Goal: Communication & Community: Answer question/provide support

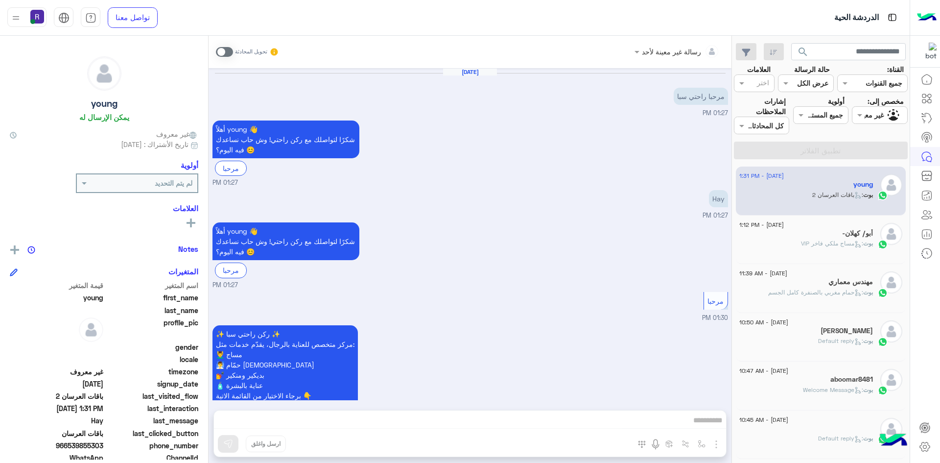
scroll to position [285, 0]
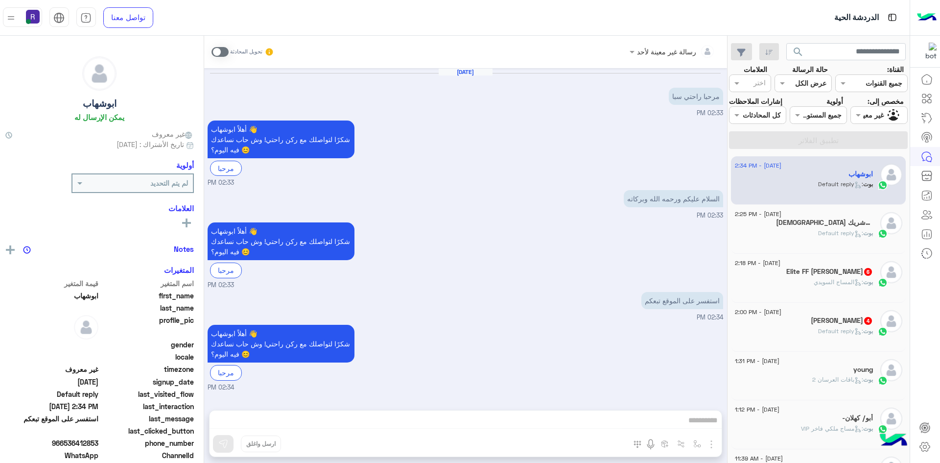
click at [818, 236] on span ": Default reply" at bounding box center [840, 232] width 45 height 7
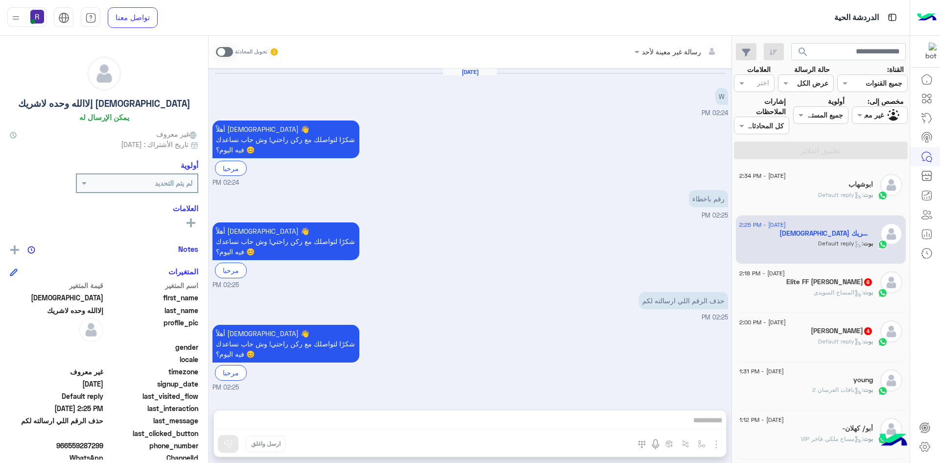
click at [827, 179] on div "22 August - 2:34 PM" at bounding box center [806, 177] width 134 height 6
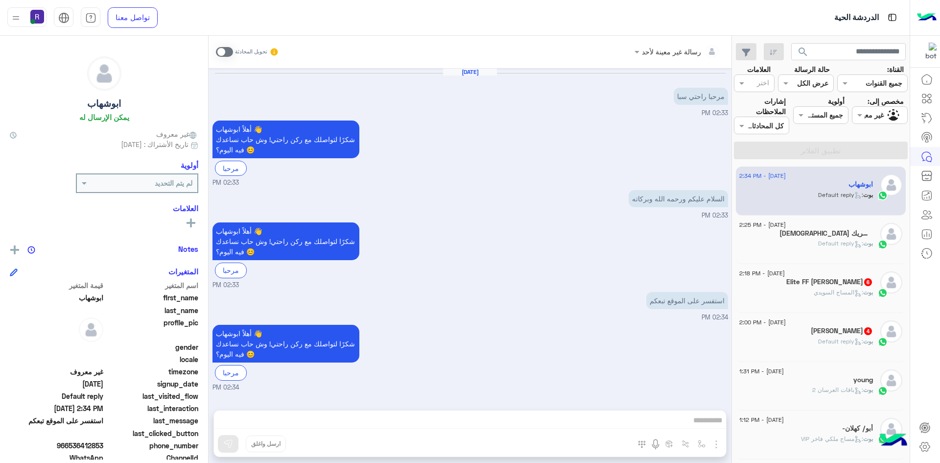
click at [820, 288] on span "بوت : المساج السويدي" at bounding box center [843, 291] width 59 height 7
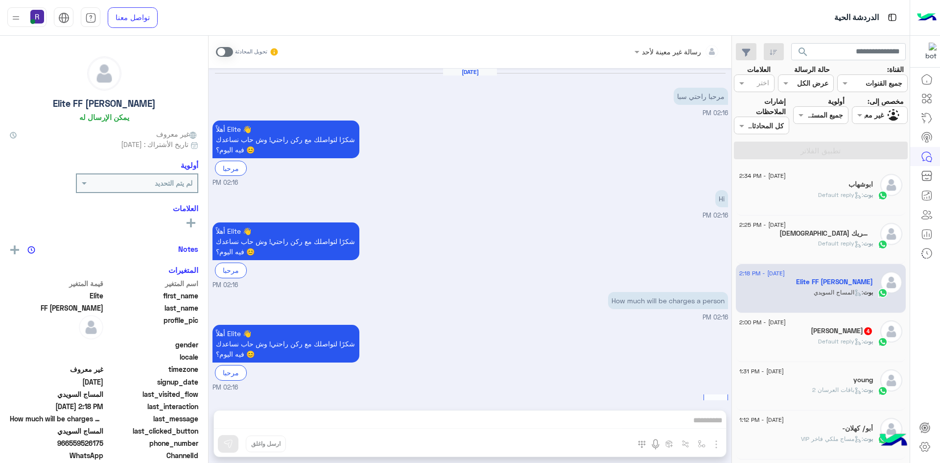
scroll to position [448, 0]
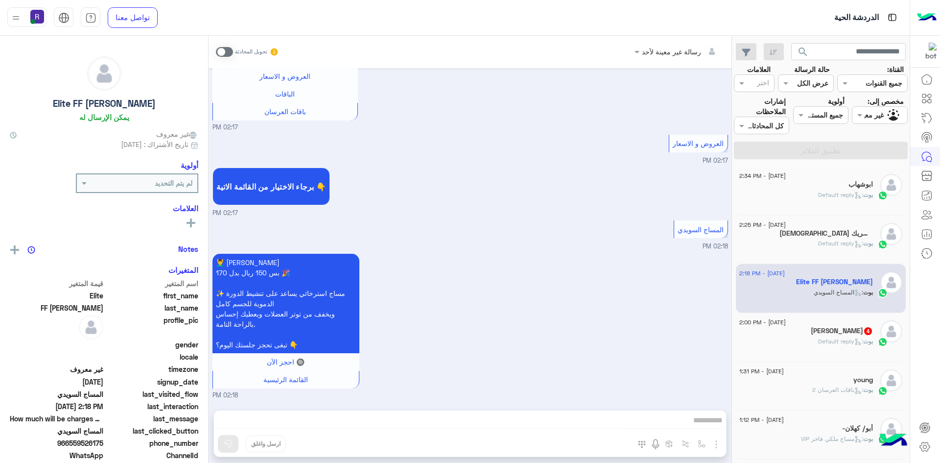
click at [813, 246] on div "بوت : Default reply" at bounding box center [806, 247] width 134 height 17
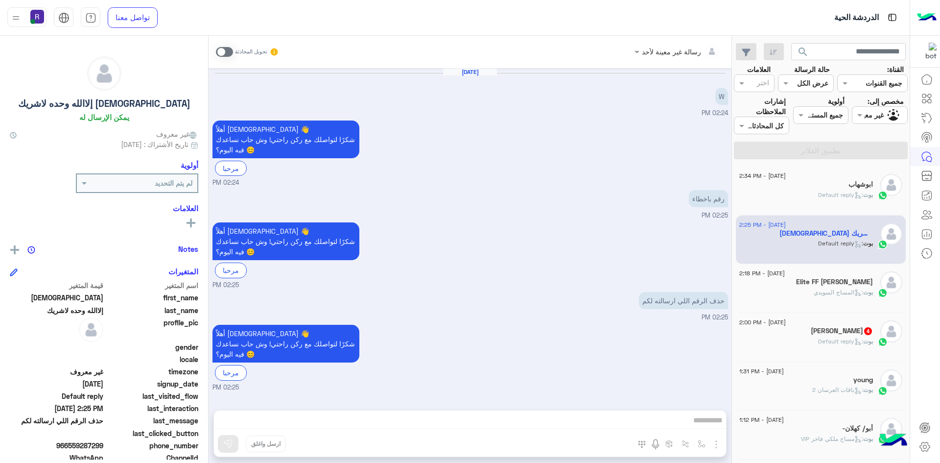
click at [839, 311] on div "22 August - 2:18 PM Elite FF Mushtaq Ahmed بوت : المساج السويدي" at bounding box center [821, 288] width 170 height 49
click at [833, 350] on div "بوت : Default reply" at bounding box center [806, 345] width 134 height 17
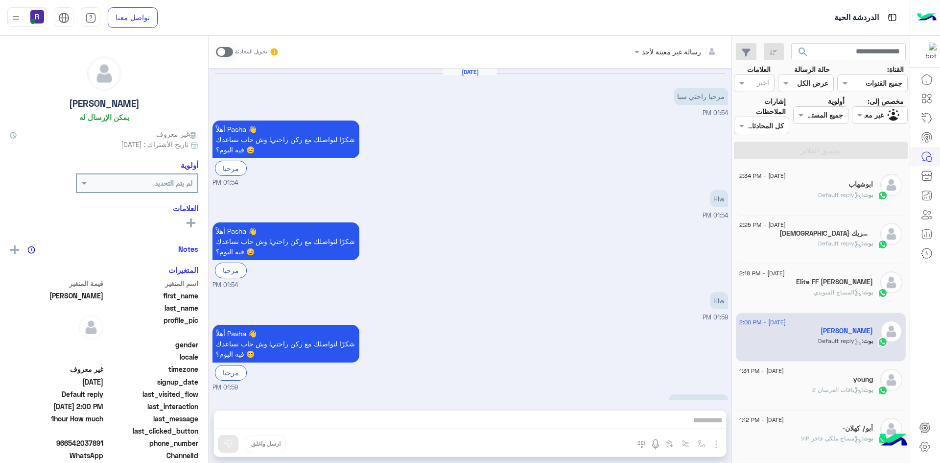
scroll to position [94, 0]
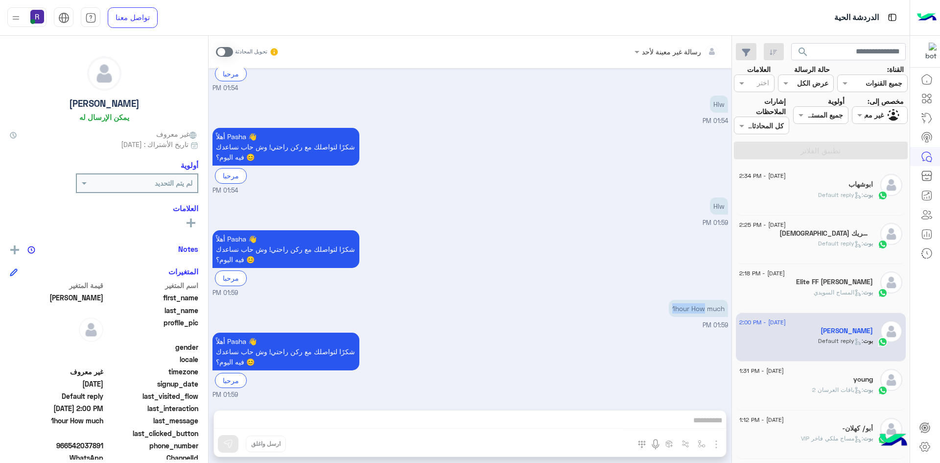
drag, startPoint x: 705, startPoint y: 310, endPoint x: 586, endPoint y: 309, distance: 118.5
click at [586, 309] on div "1hour How much 01:59 PM" at bounding box center [469, 313] width 515 height 33
click at [228, 51] on span at bounding box center [224, 52] width 17 height 10
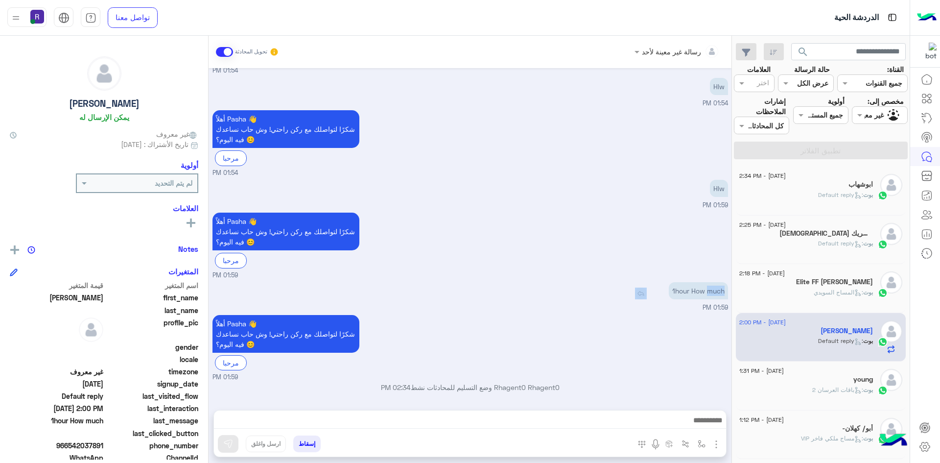
drag, startPoint x: 705, startPoint y: 291, endPoint x: 627, endPoint y: 288, distance: 78.4
click at [627, 288] on div "1hour How much" at bounding box center [670, 290] width 115 height 17
click at [636, 292] on img at bounding box center [641, 293] width 12 height 12
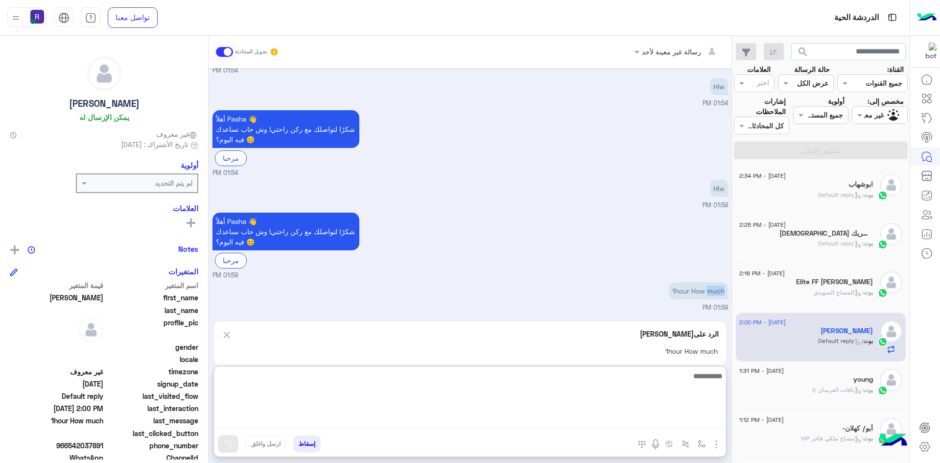
click at [627, 422] on textarea at bounding box center [470, 399] width 512 height 59
type textarea "***"
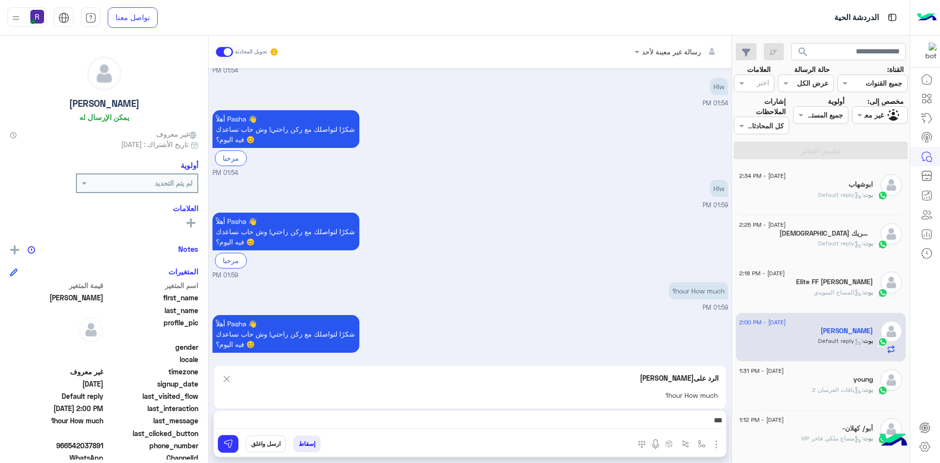
click at [261, 447] on button "ارسل واغلق" at bounding box center [266, 443] width 40 height 17
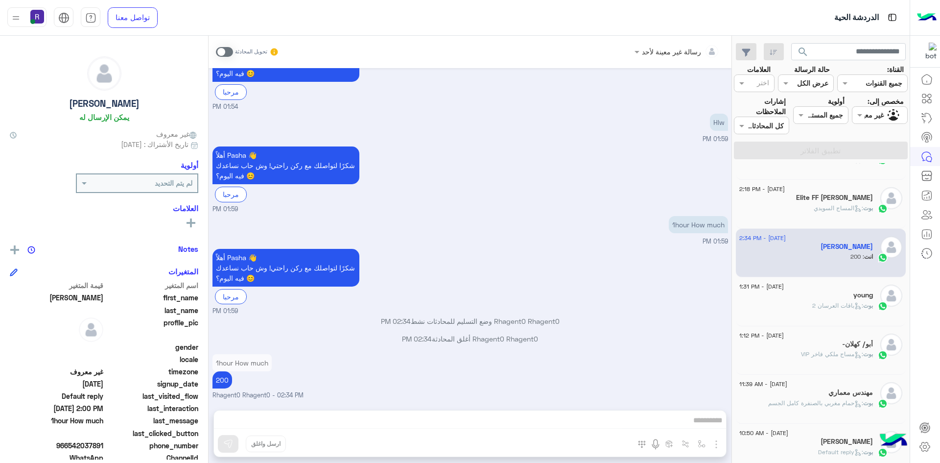
scroll to position [0, 0]
